Goal: Transaction & Acquisition: Register for event/course

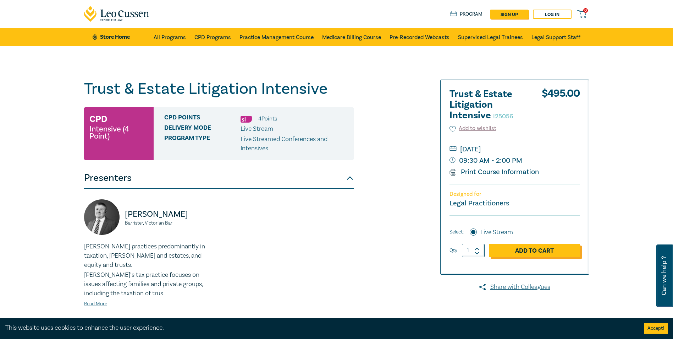
click at [529, 250] on link "Add to Cart" at bounding box center [534, 249] width 91 height 13
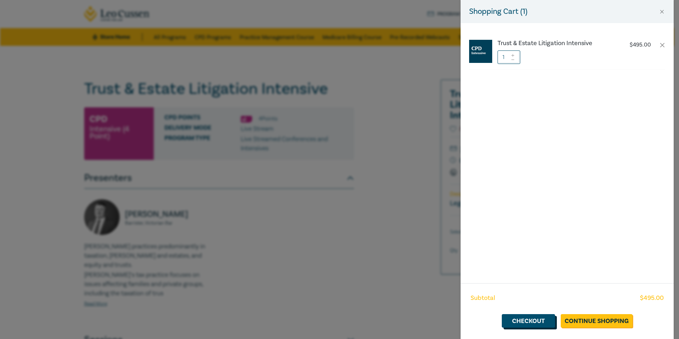
click at [523, 320] on link "Checkout" at bounding box center [528, 320] width 53 height 13
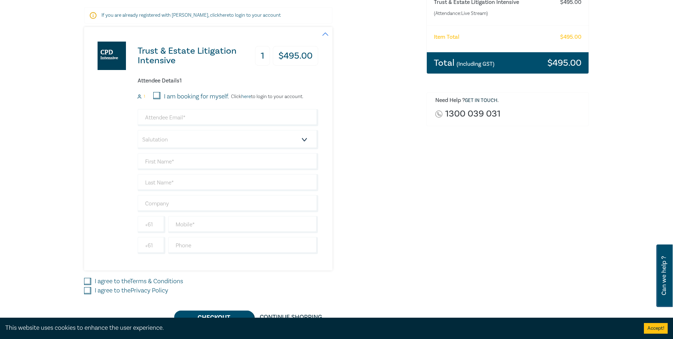
scroll to position [142, 0]
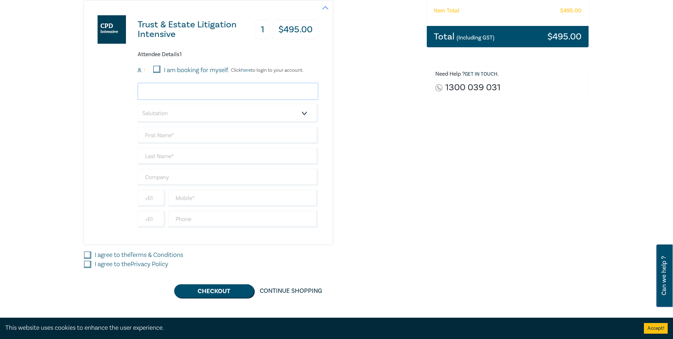
click at [158, 92] on input "email" at bounding box center [228, 91] width 181 height 17
type input "[PERSON_NAME][EMAIL_ADDRESS][DOMAIN_NAME]"
type input "[PERSON_NAME]"
type input "McPaul"
type input "KPA Lawyers"
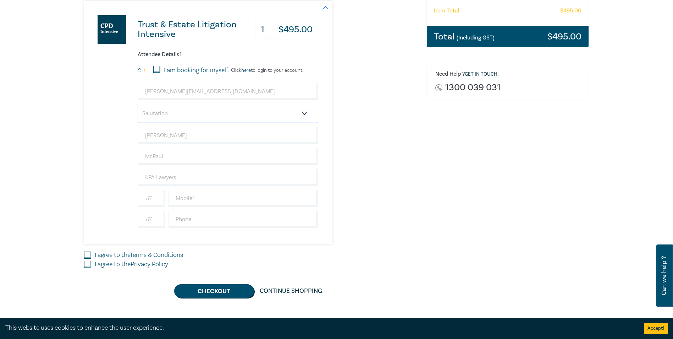
click at [208, 114] on select "Salutation Mr. Mrs. Ms. Miss Dr. Prof. Other" at bounding box center [228, 113] width 181 height 19
select select "Mr."
click at [138, 104] on select "Salutation Mr. Mrs. Ms. Miss Dr. Prof. Other" at bounding box center [228, 113] width 181 height 19
click at [203, 198] on input "text" at bounding box center [243, 198] width 150 height 17
type input "0409 800 688"
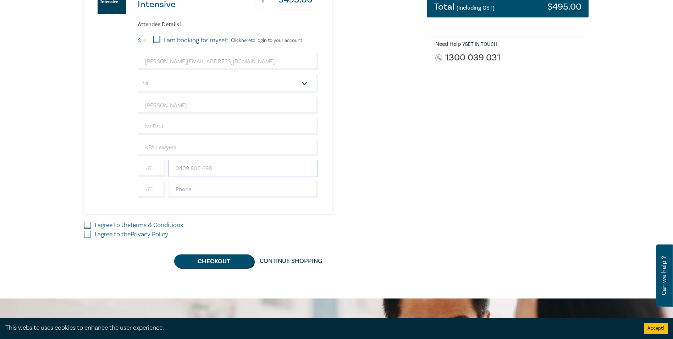
scroll to position [213, 0]
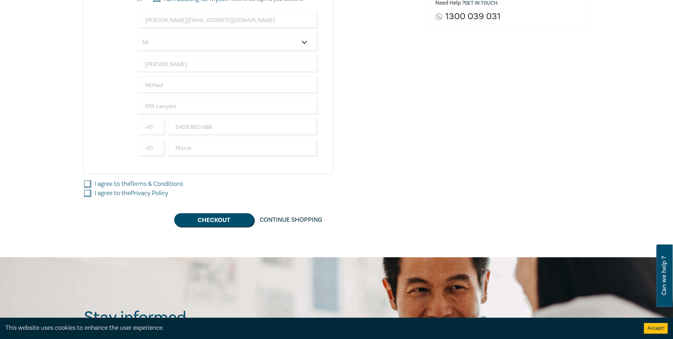
click at [87, 182] on input "I agree to the Terms & Conditions" at bounding box center [87, 183] width 7 height 7
checkbox input "true"
click at [87, 193] on input "I agree to the Privacy Policy" at bounding box center [87, 193] width 7 height 7
checkbox input "true"
click at [221, 221] on button "Checkout" at bounding box center [214, 219] width 80 height 13
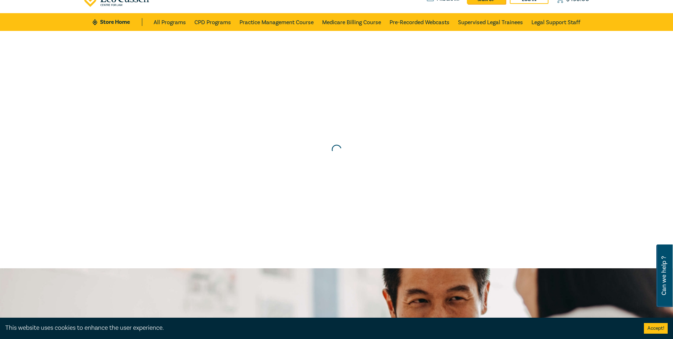
scroll to position [0, 0]
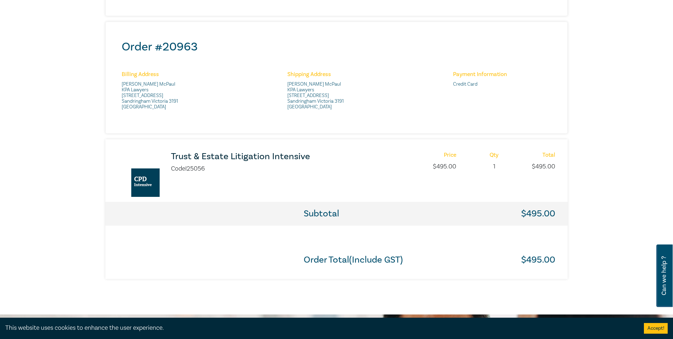
scroll to position [284, 0]
